Goal: Information Seeking & Learning: Learn about a topic

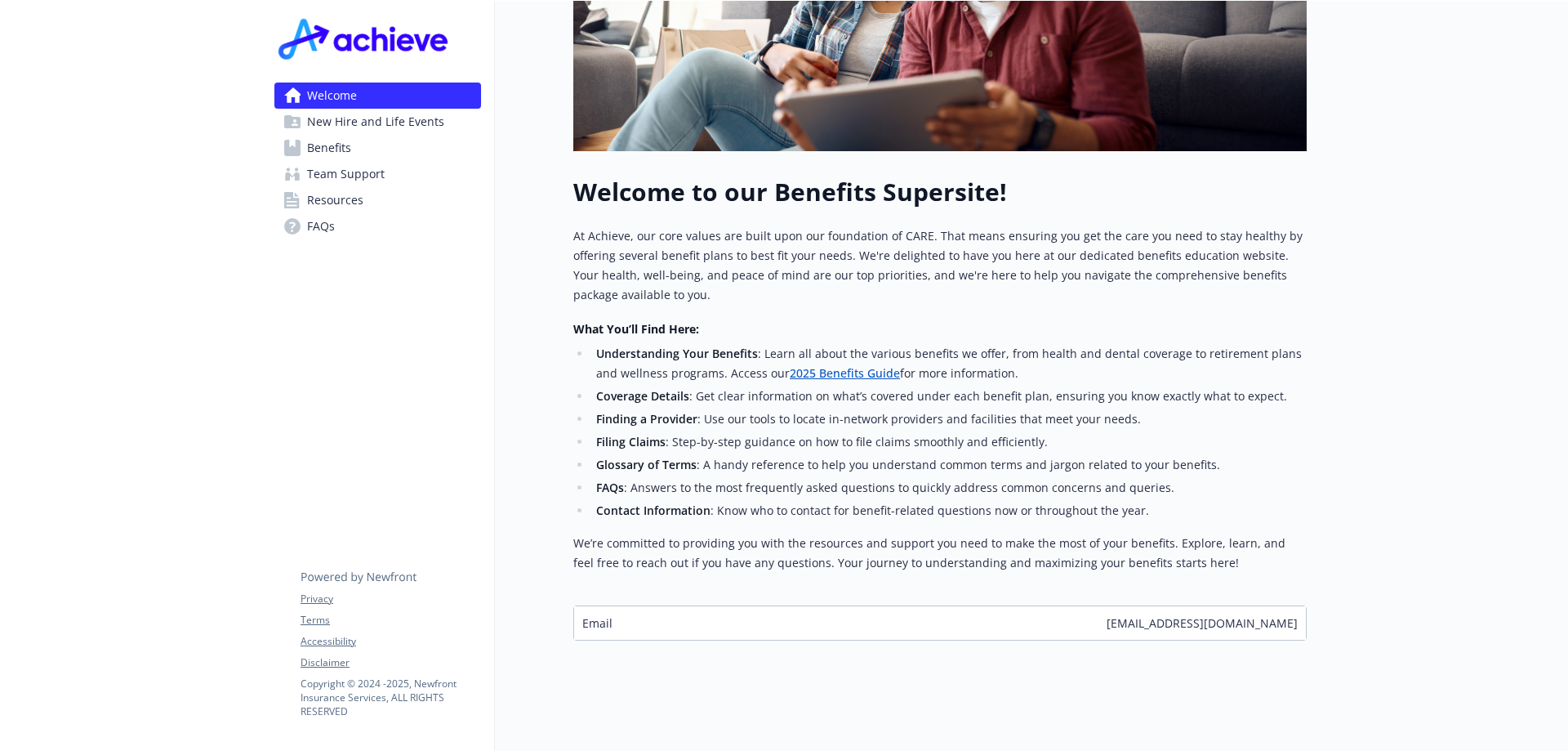
scroll to position [428, 0]
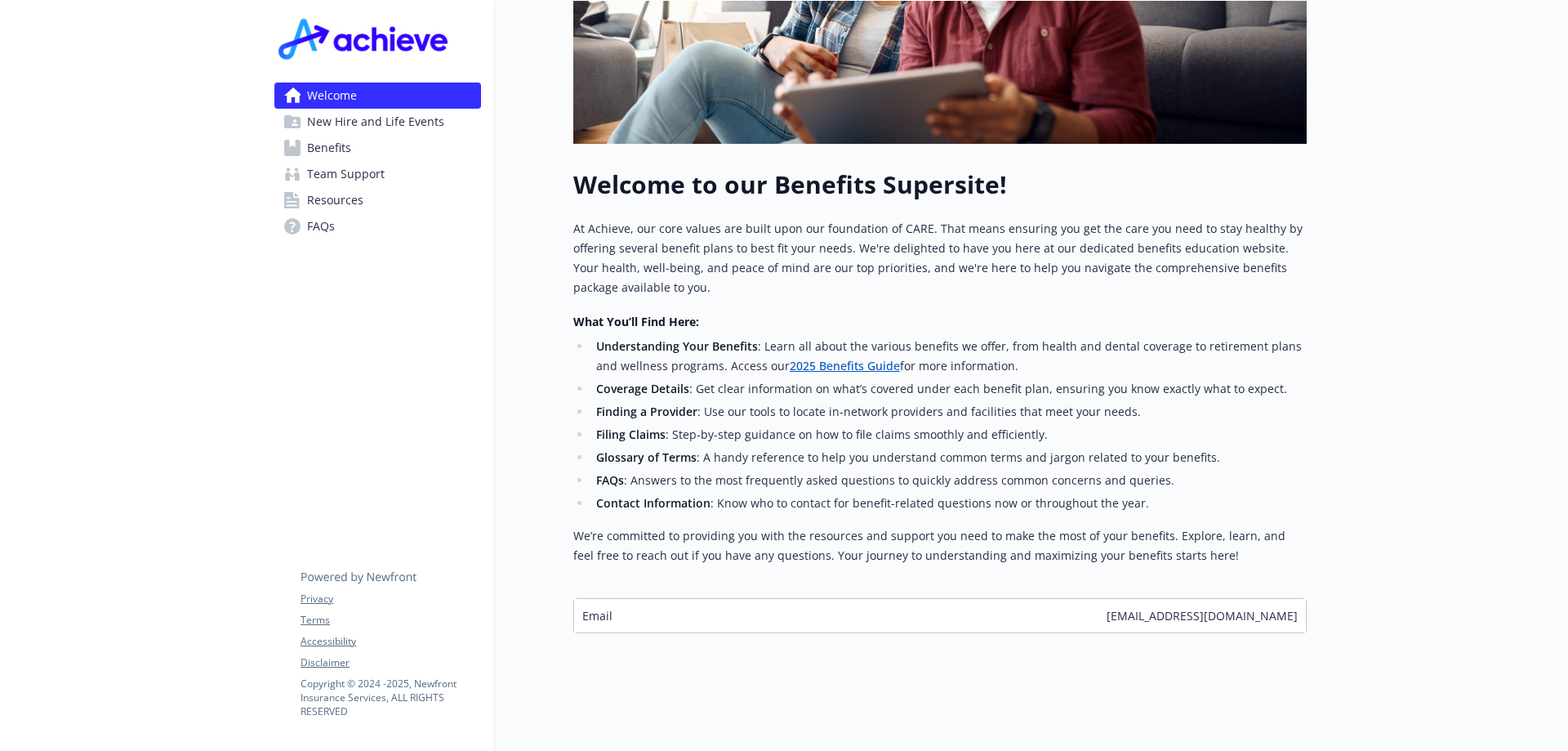
click at [847, 379] on li "Coverage Details : Get clear information on what’s covered under each benefit p…" at bounding box center [949, 388] width 715 height 19
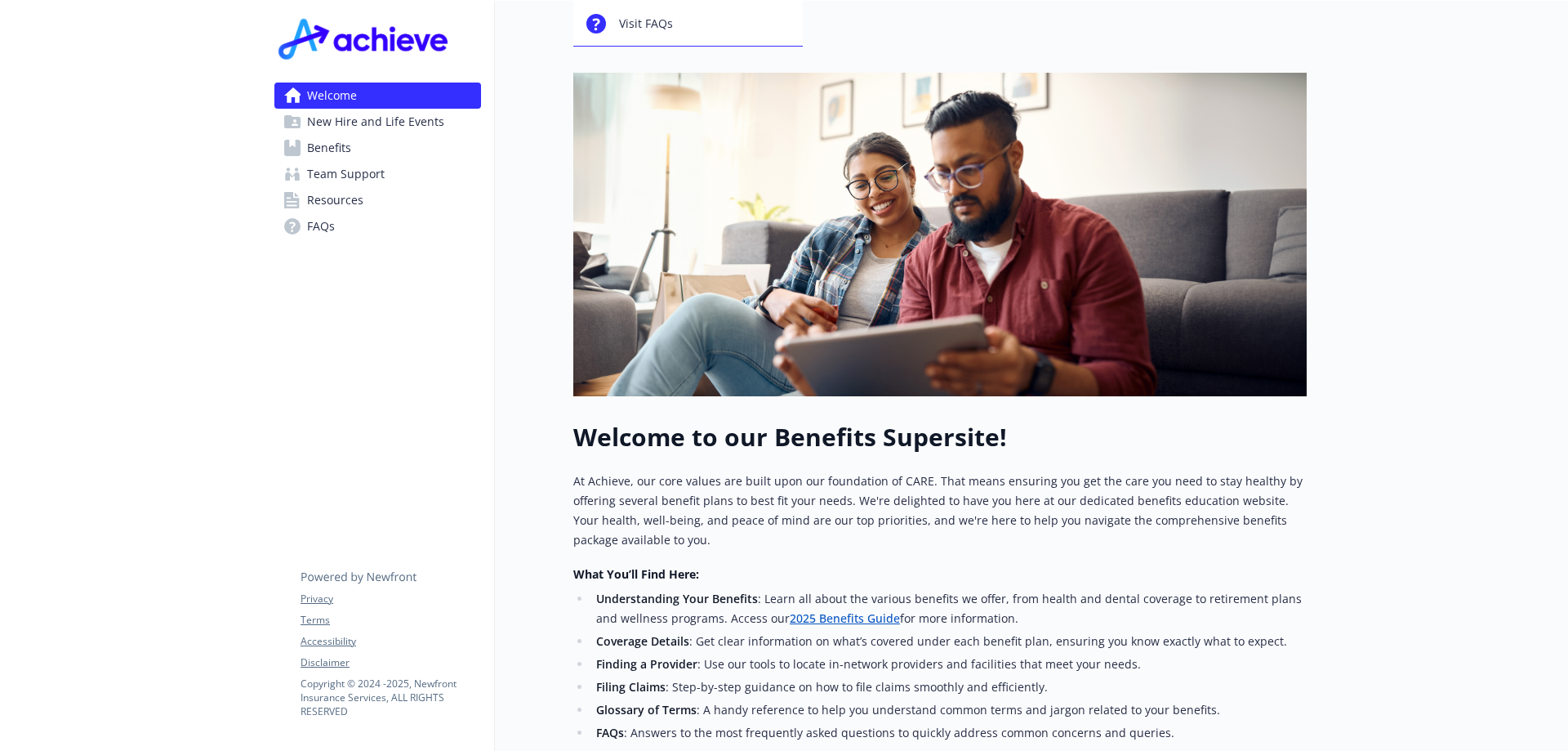
scroll to position [245, 0]
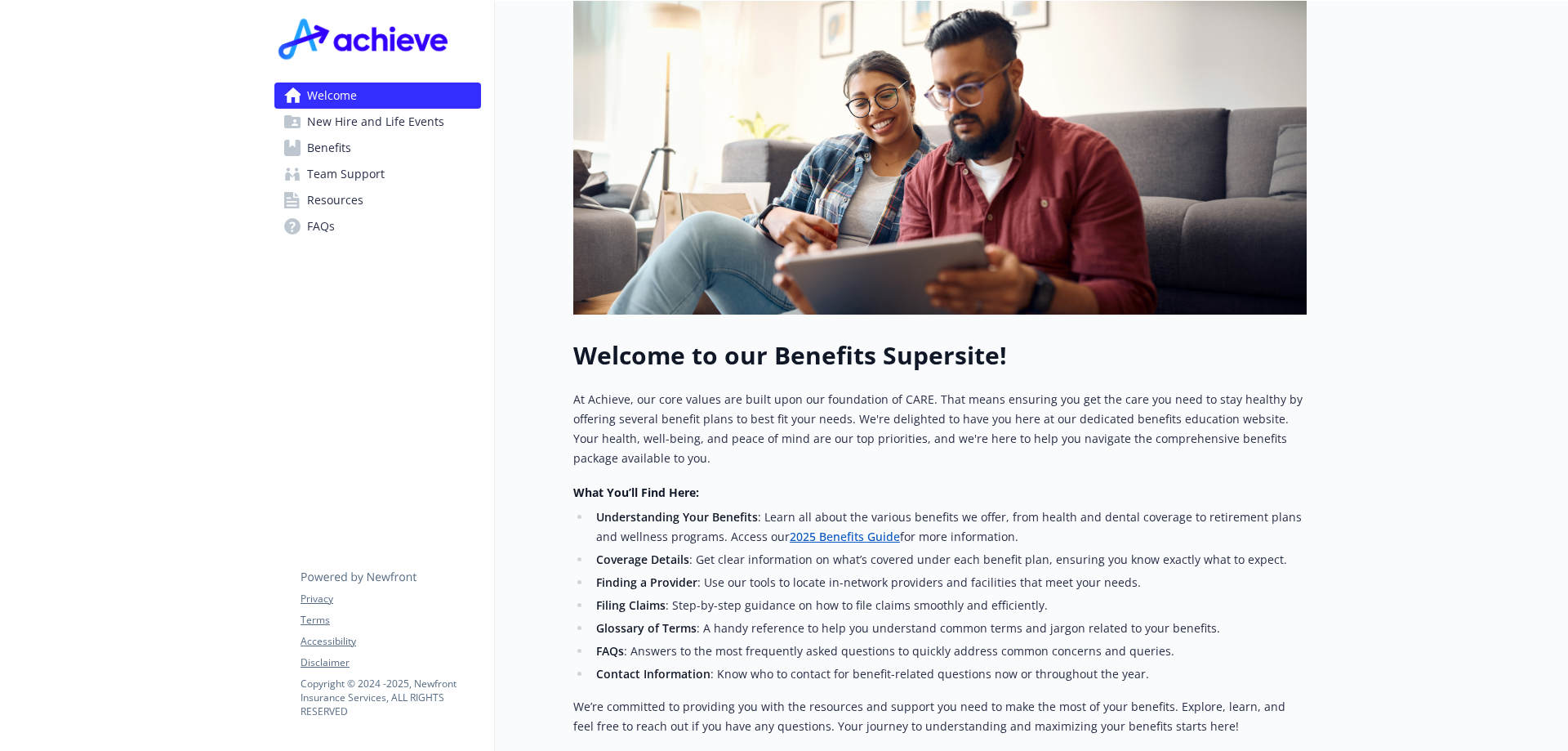
click at [845, 617] on ul "Understanding Your Benefits : Learn all about the various benefits we offer, fr…" at bounding box center [939, 596] width 734 height 177
click at [850, 617] on ul "Understanding Your Benefits : Learn all about the various benefits we offer, fr…" at bounding box center [939, 596] width 734 height 177
click at [329, 145] on span "Benefits" at bounding box center [329, 147] width 44 height 26
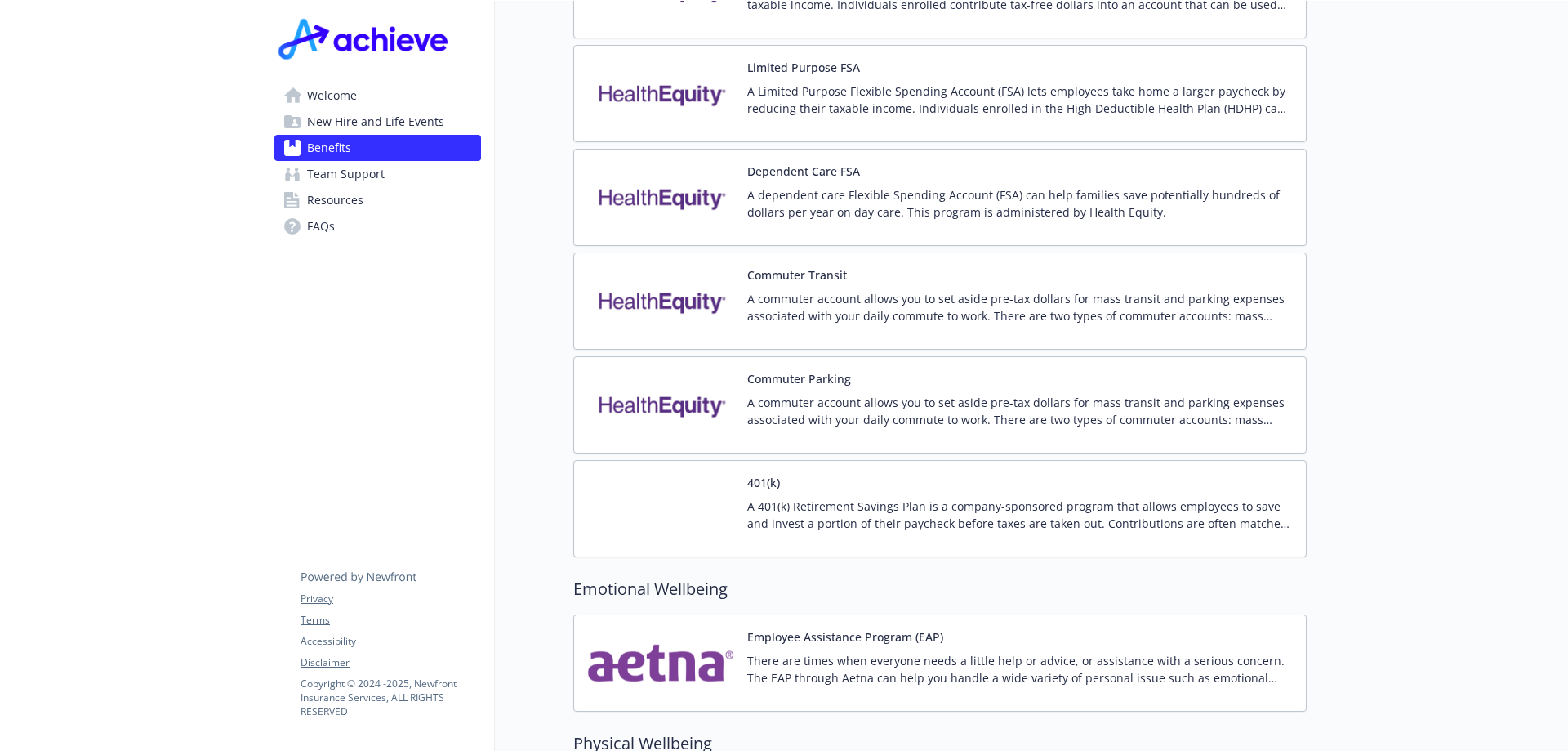
scroll to position [2860, 0]
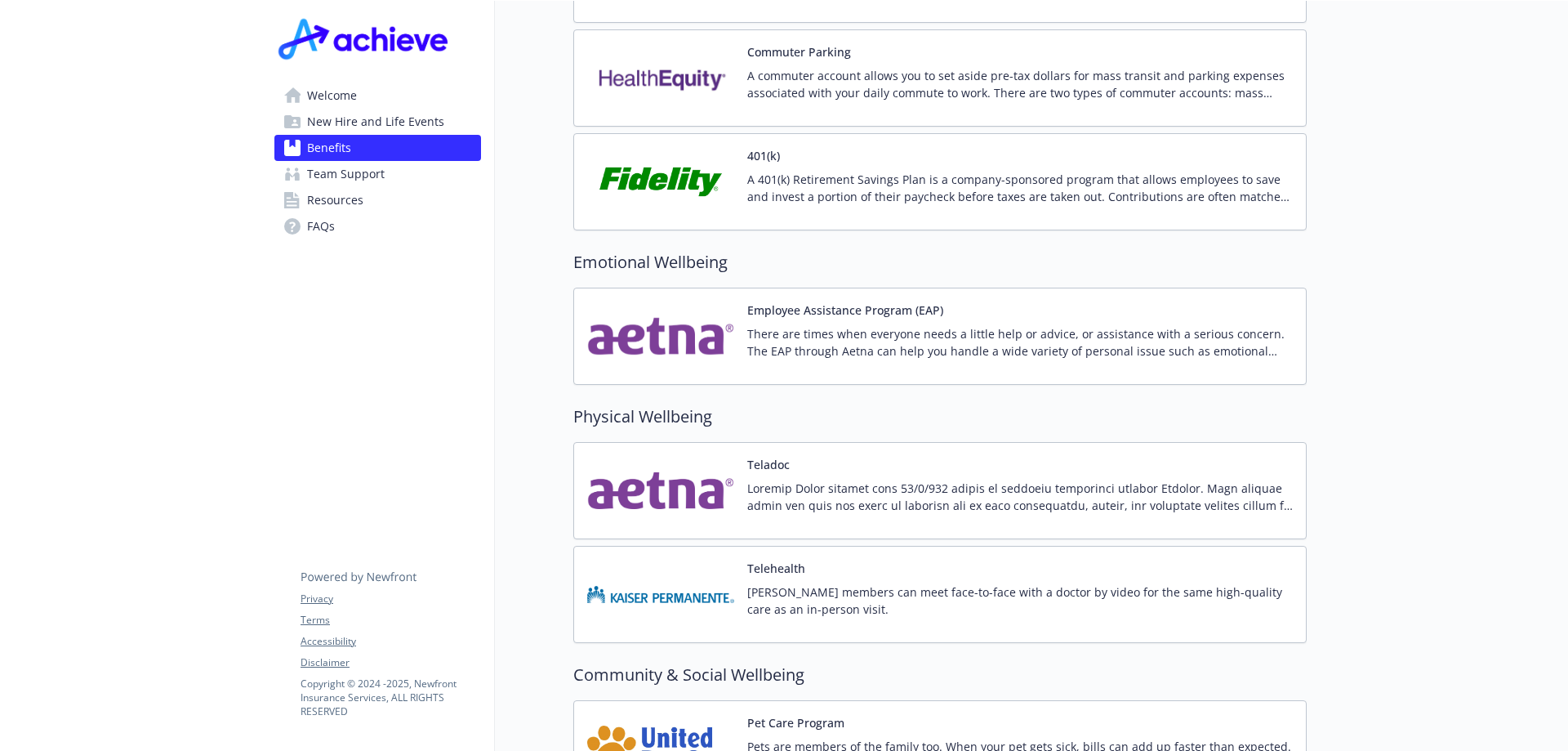
click at [805, 176] on p "A 401(k) Retirement Savings Plan is a company-sponsored program that allows emp…" at bounding box center [1020, 188] width 546 height 35
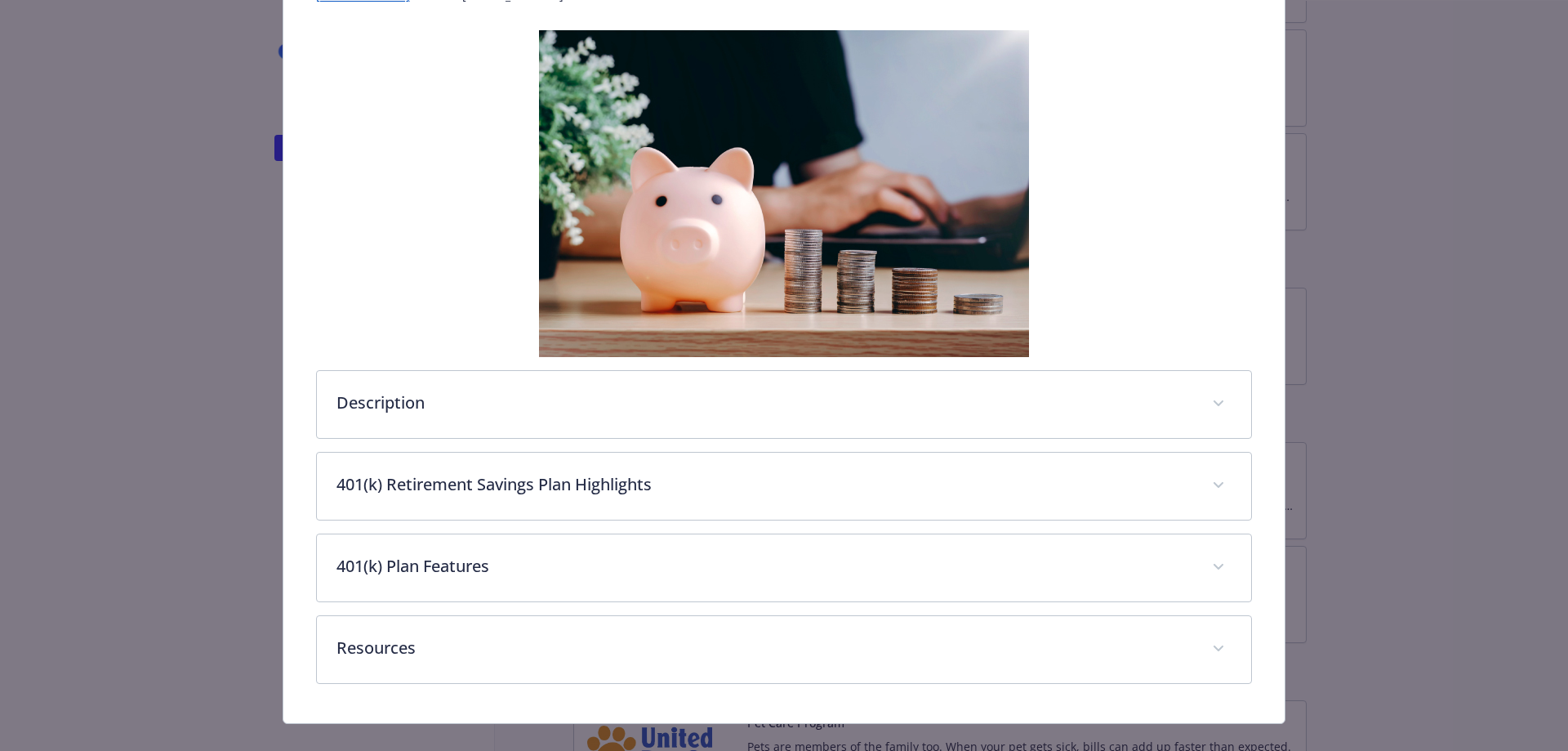
scroll to position [270, 0]
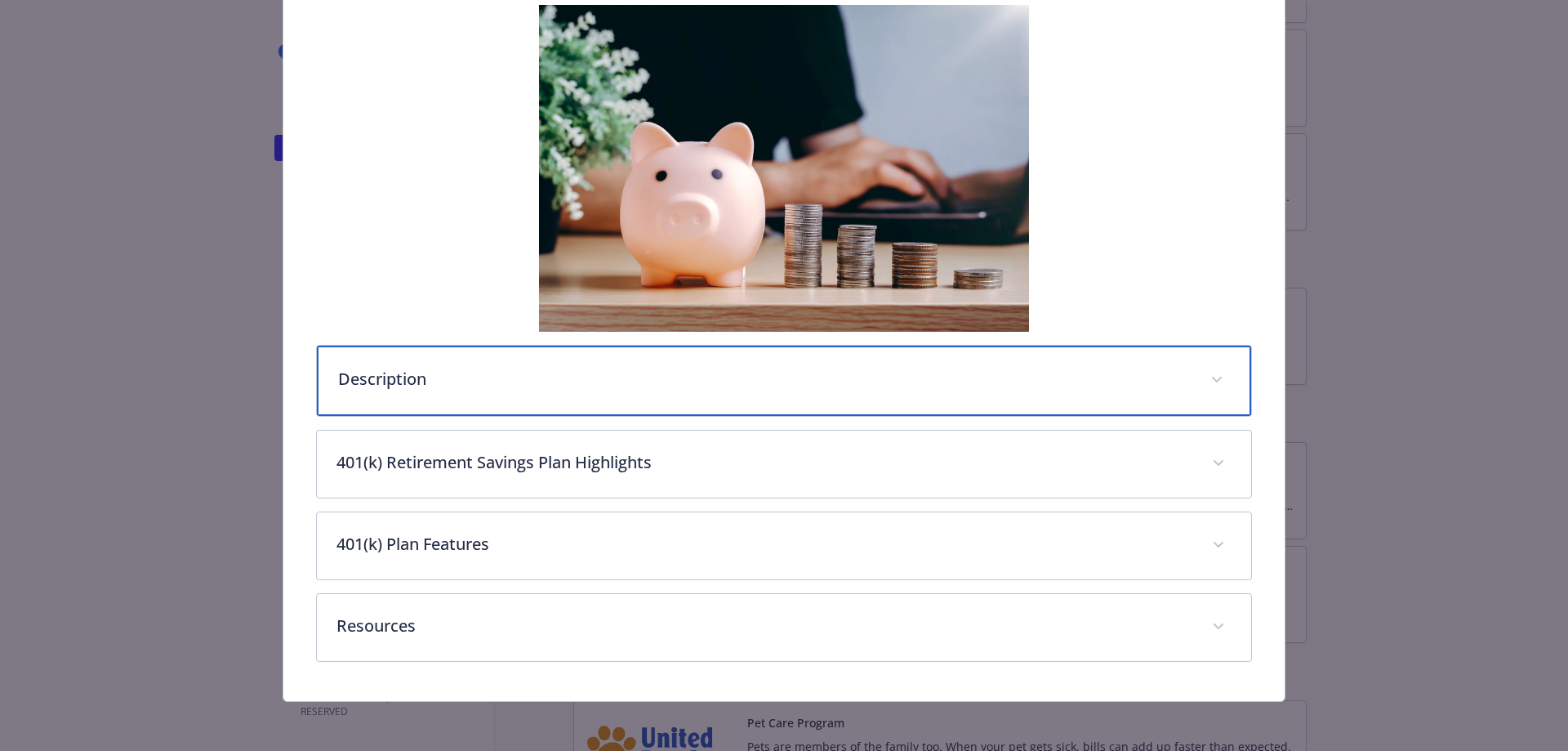
click at [401, 375] on p "Description" at bounding box center [765, 379] width 854 height 24
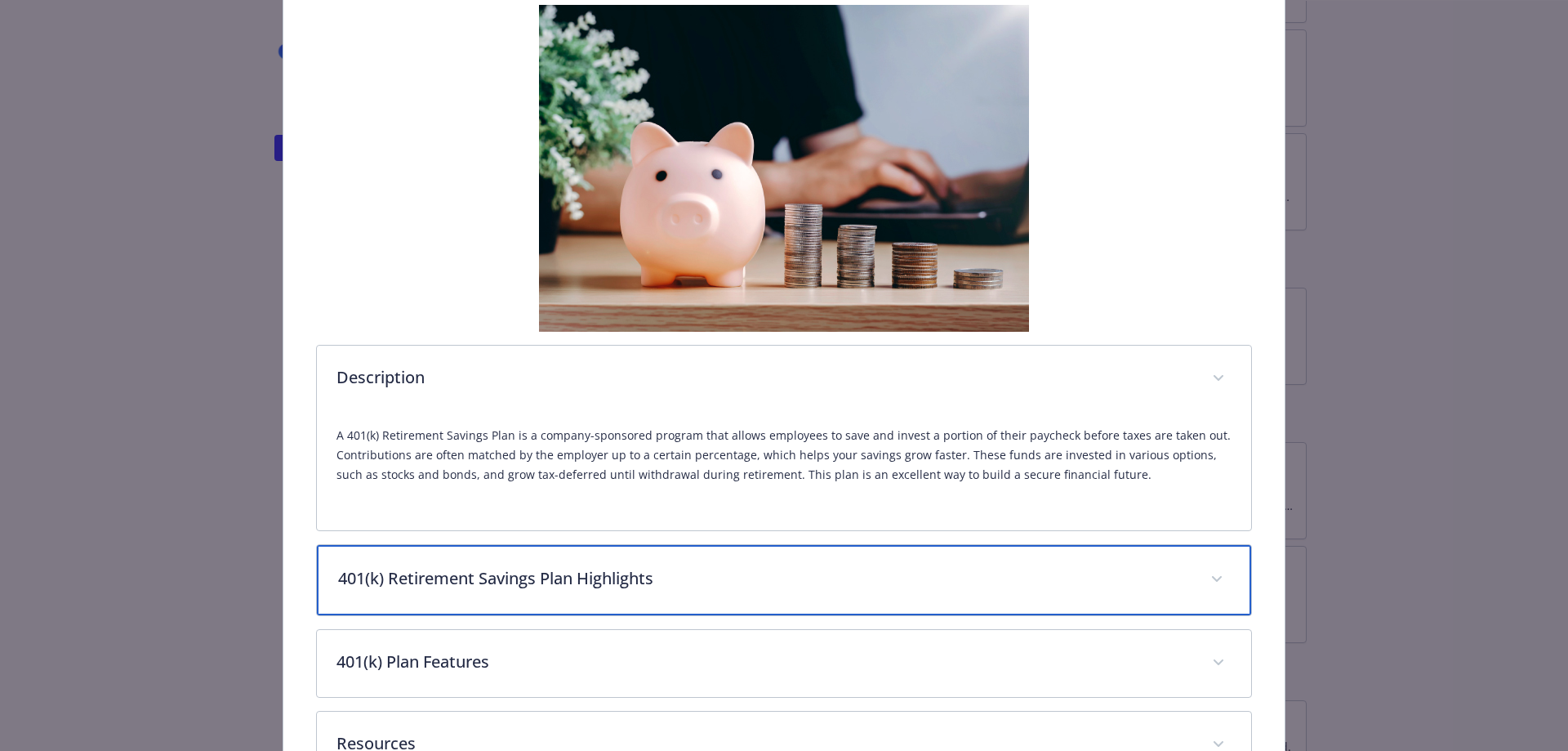
click at [443, 579] on p "401(k) Retirement Savings Plan Highlights" at bounding box center [765, 578] width 854 height 24
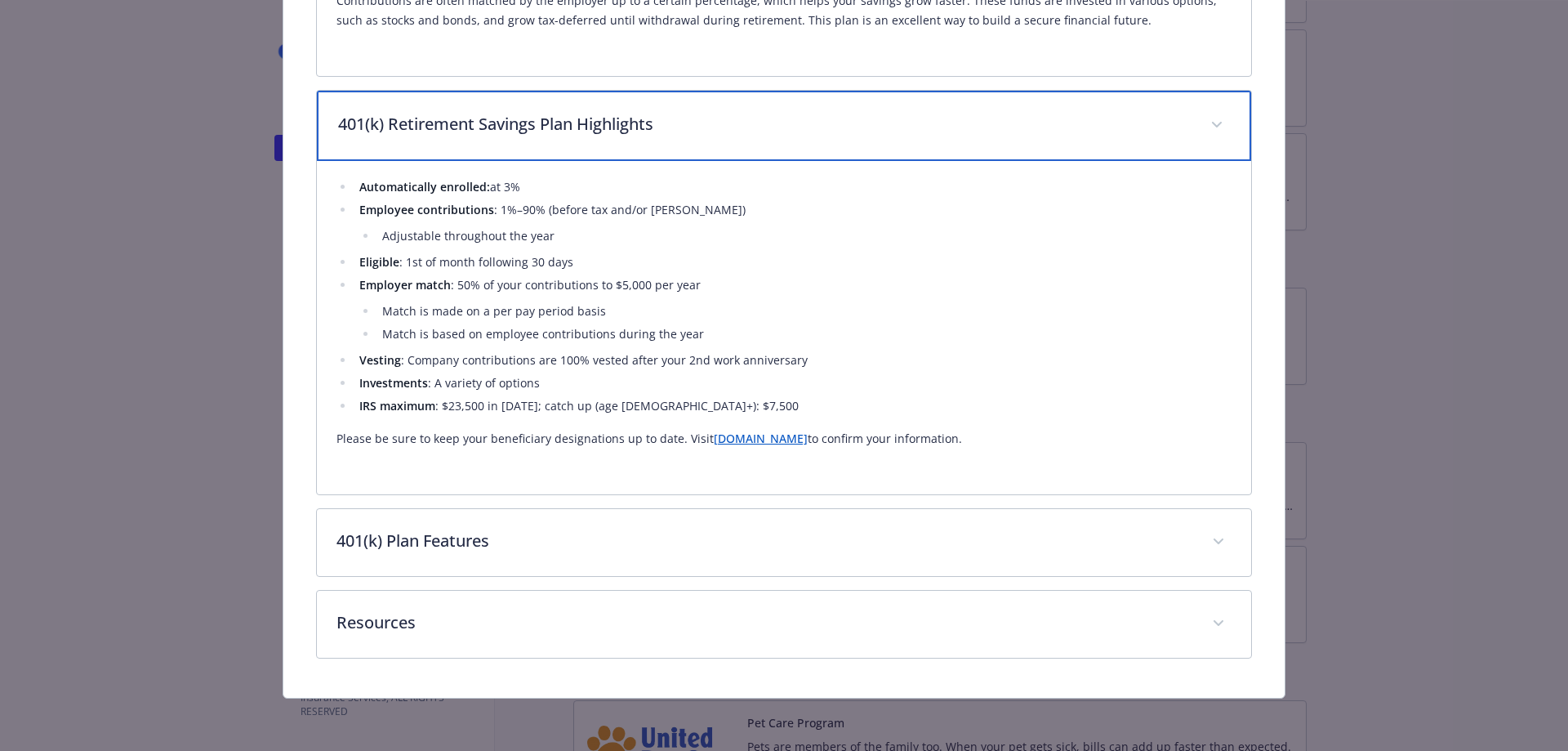
scroll to position [71, 0]
